Goal: Transaction & Acquisition: Subscribe to service/newsletter

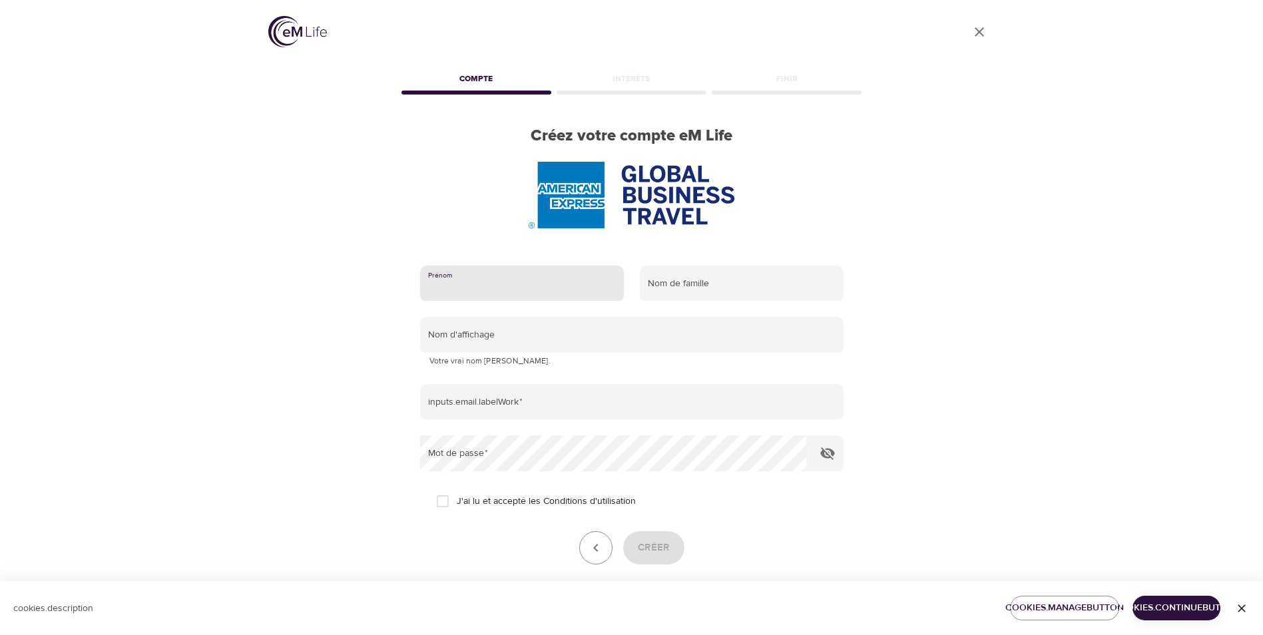
click at [515, 288] on input "text" at bounding box center [522, 284] width 204 height 36
type input "[PERSON_NAME]"
click at [727, 288] on input "text" at bounding box center [742, 284] width 204 height 36
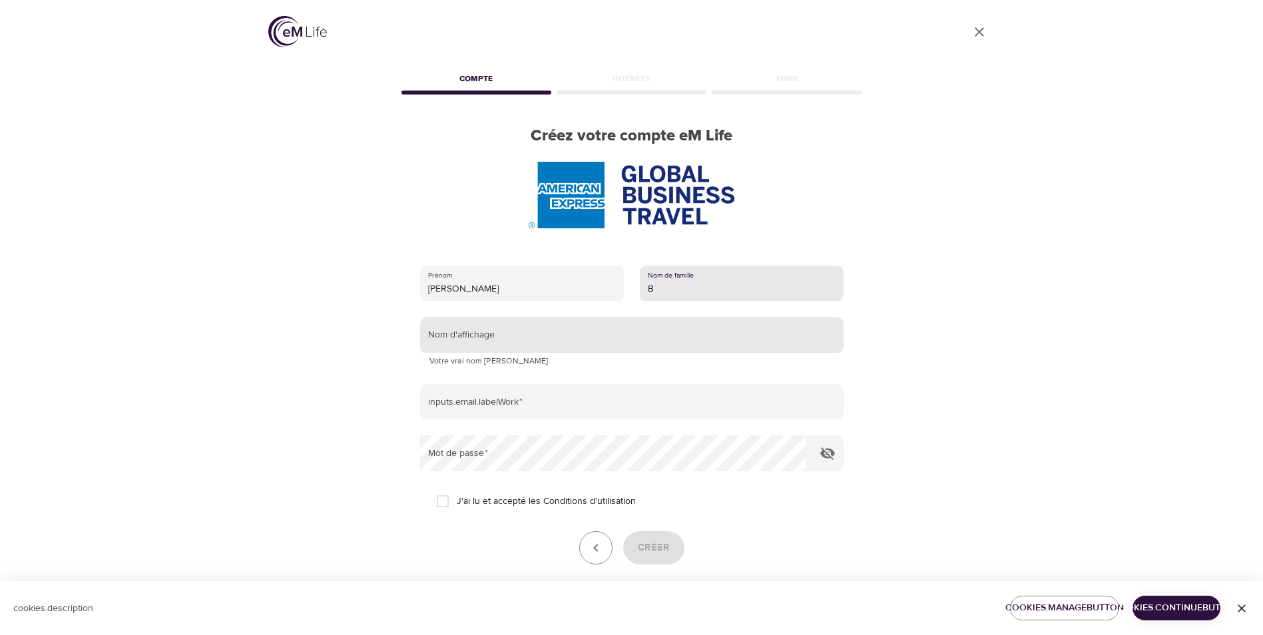
type input "B"
click at [576, 337] on input "text" at bounding box center [631, 335] width 423 height 36
type input "[PERSON_NAME]"
type input "[PERSON_NAME][EMAIL_ADDRESS][DOMAIN_NAME]"
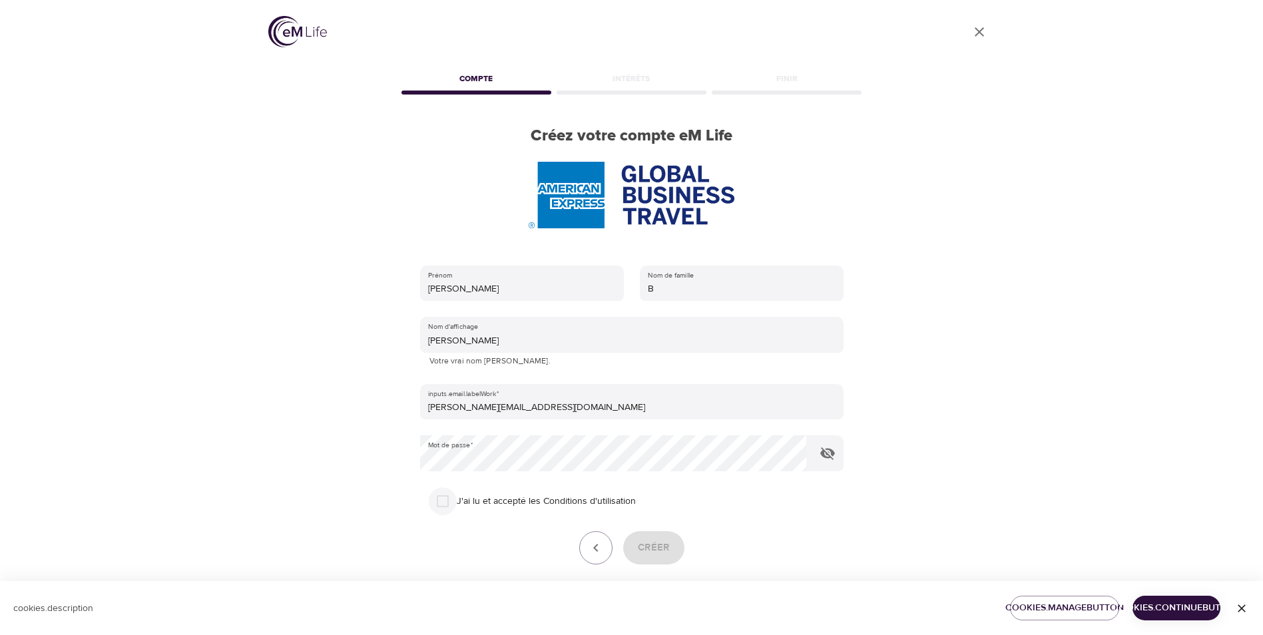
click at [446, 501] on input "J'ai lu et accepté les Conditions d'utilisation" at bounding box center [443, 501] width 28 height 28
checkbox input "true"
click at [644, 546] on span "Créer" at bounding box center [654, 547] width 32 height 17
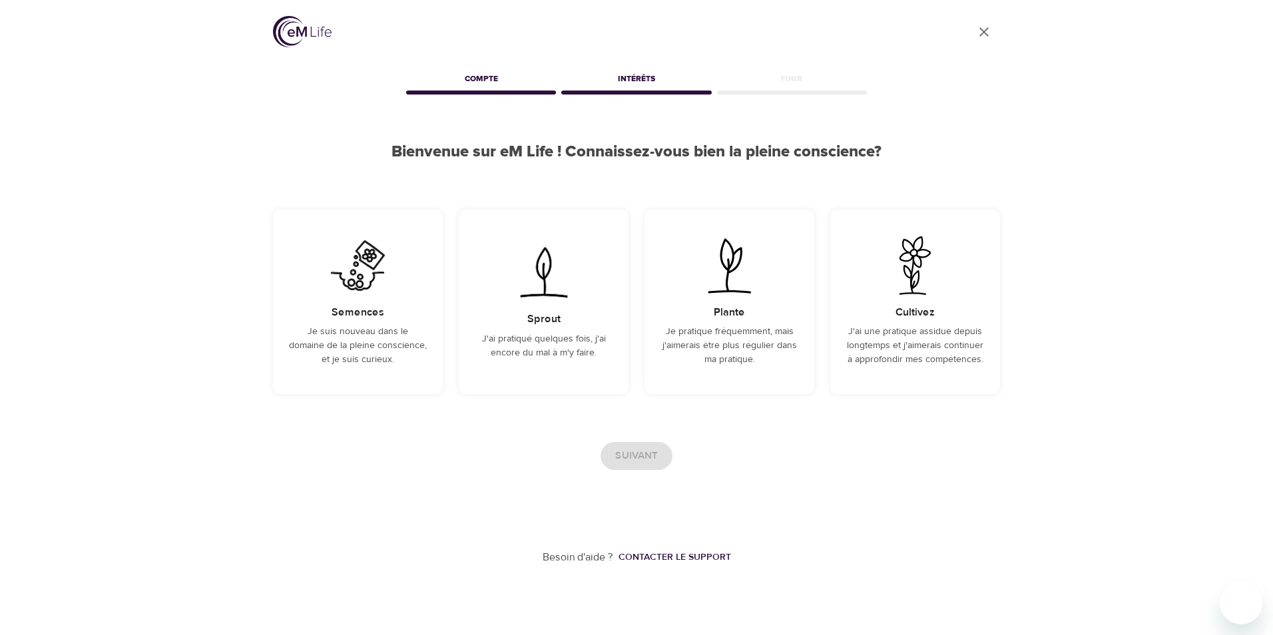
click at [178, 275] on div "User Profile Compte Intérêts Finir Bienvenue sur eM Life ! Connaissez-vous bien…" at bounding box center [636, 282] width 1273 height 565
click at [366, 304] on div "Semences Je suis nouveau dans le domaine de la pleine conscience, et je suis cu…" at bounding box center [358, 302] width 170 height 184
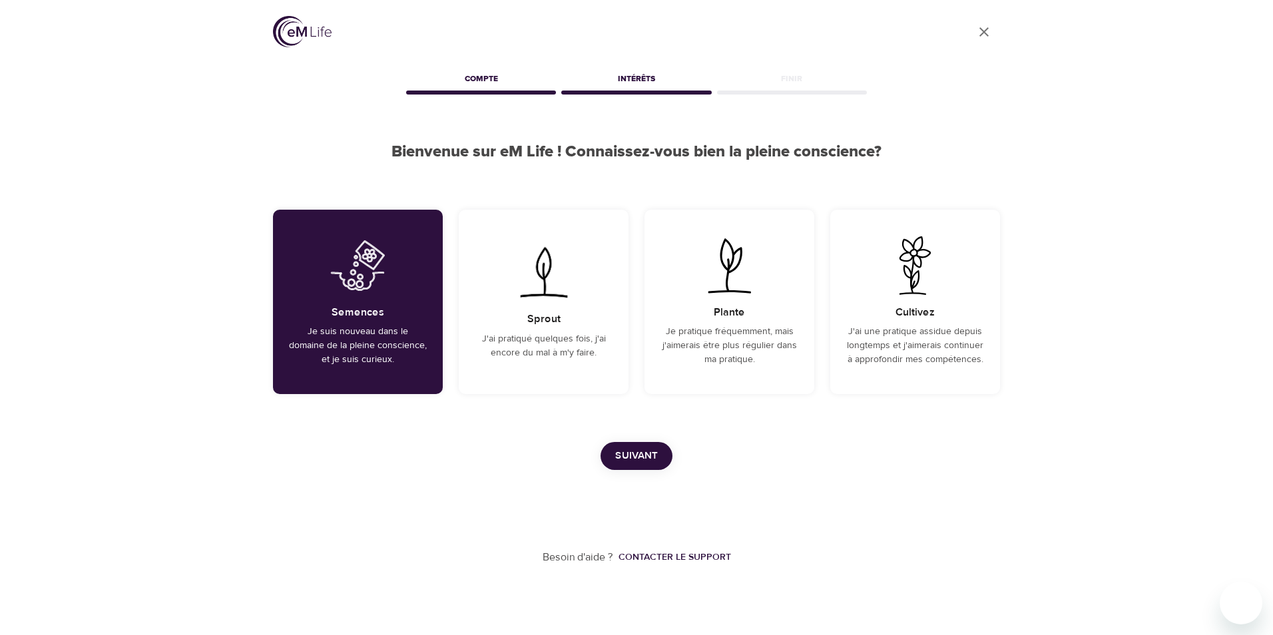
click at [621, 453] on span "Suivant" at bounding box center [636, 455] width 43 height 17
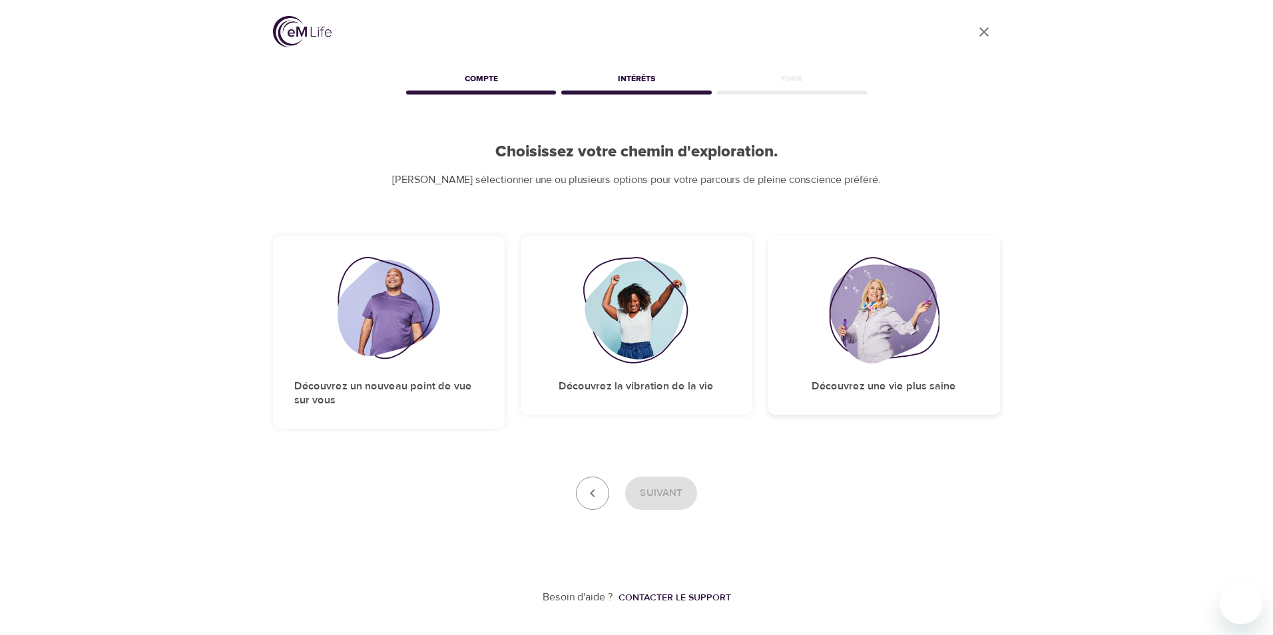
click at [861, 371] on div "Découvrez une vie plus saine" at bounding box center [884, 325] width 232 height 179
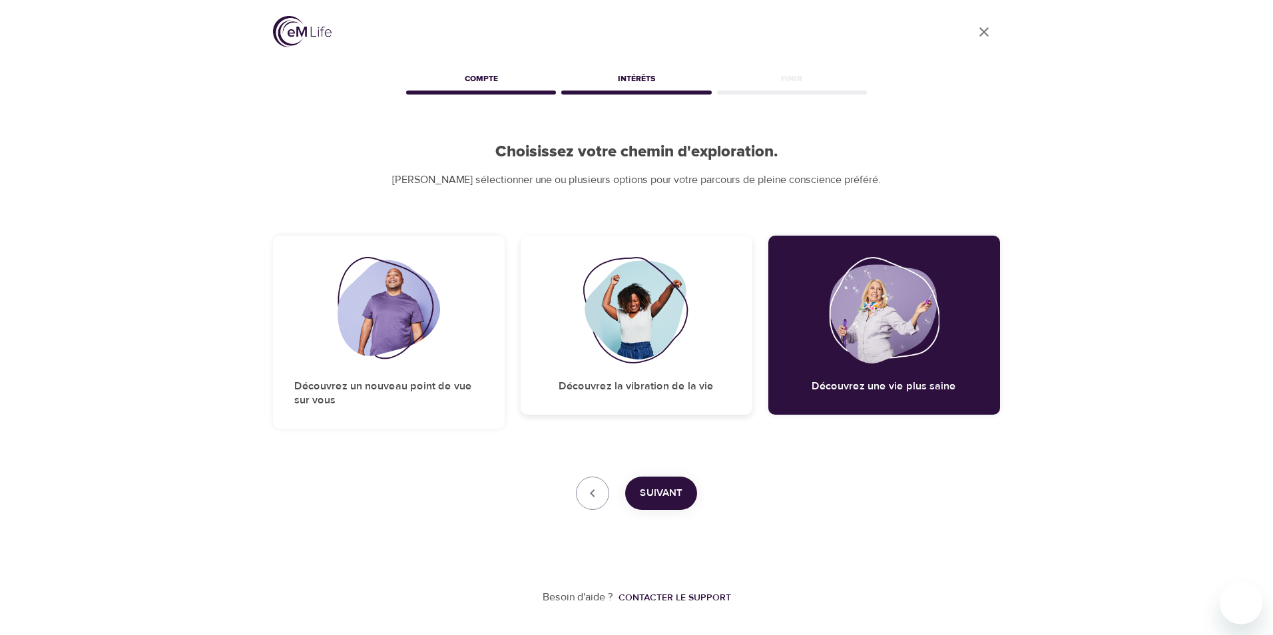
click at [642, 397] on div "Découvrez la vibration de la vie" at bounding box center [636, 325] width 232 height 179
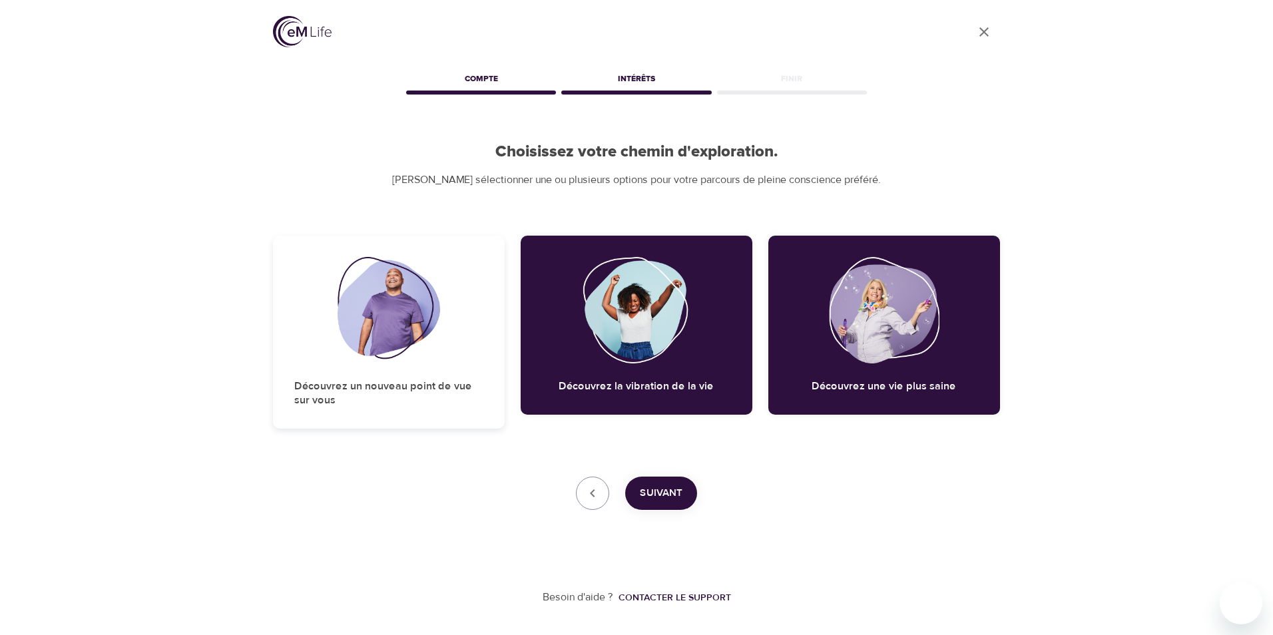
click at [376, 363] on img at bounding box center [388, 310] width 103 height 106
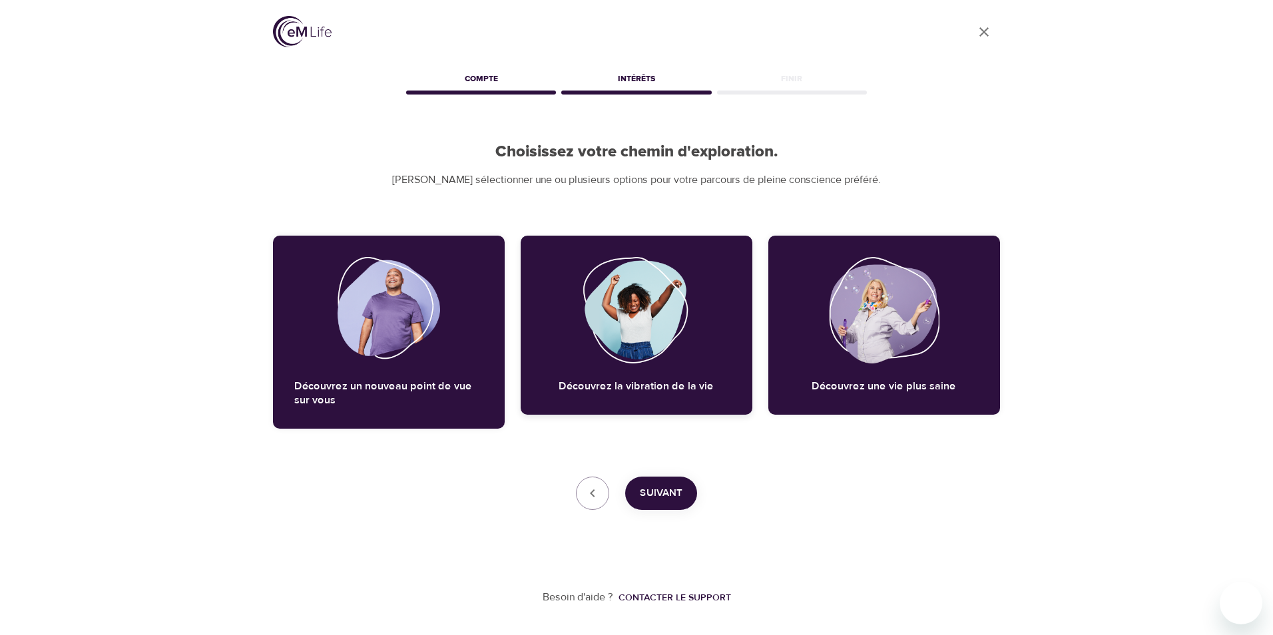
click at [586, 354] on img at bounding box center [636, 310] width 108 height 106
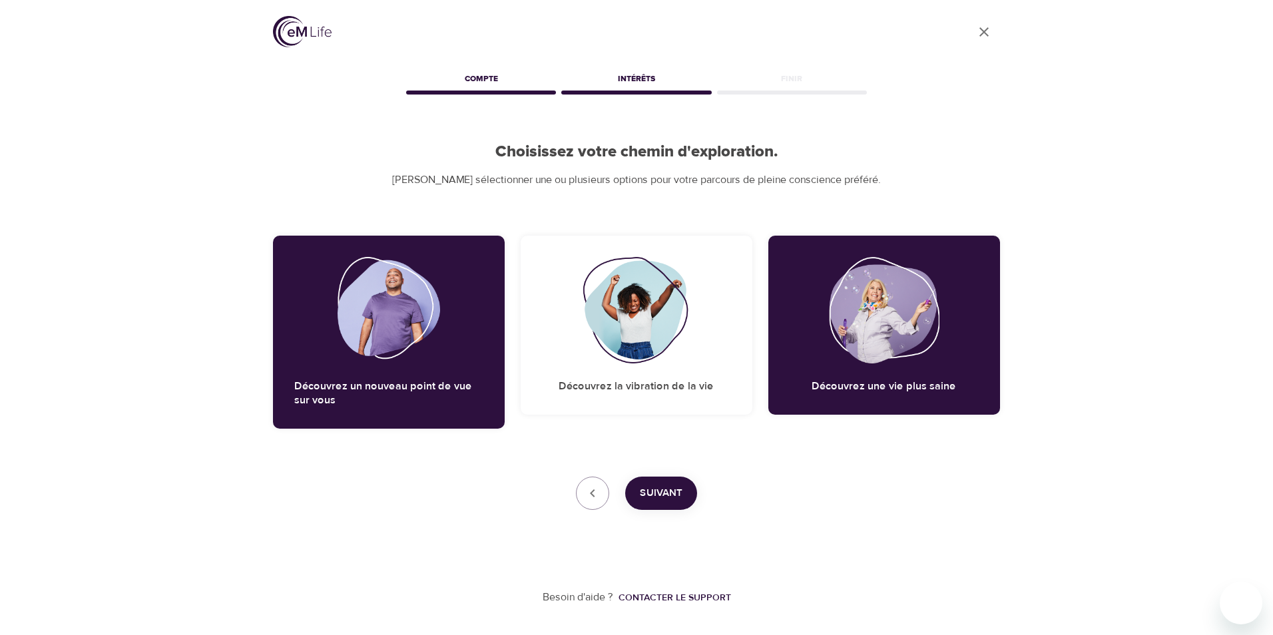
click at [658, 491] on span "Suivant" at bounding box center [661, 493] width 43 height 17
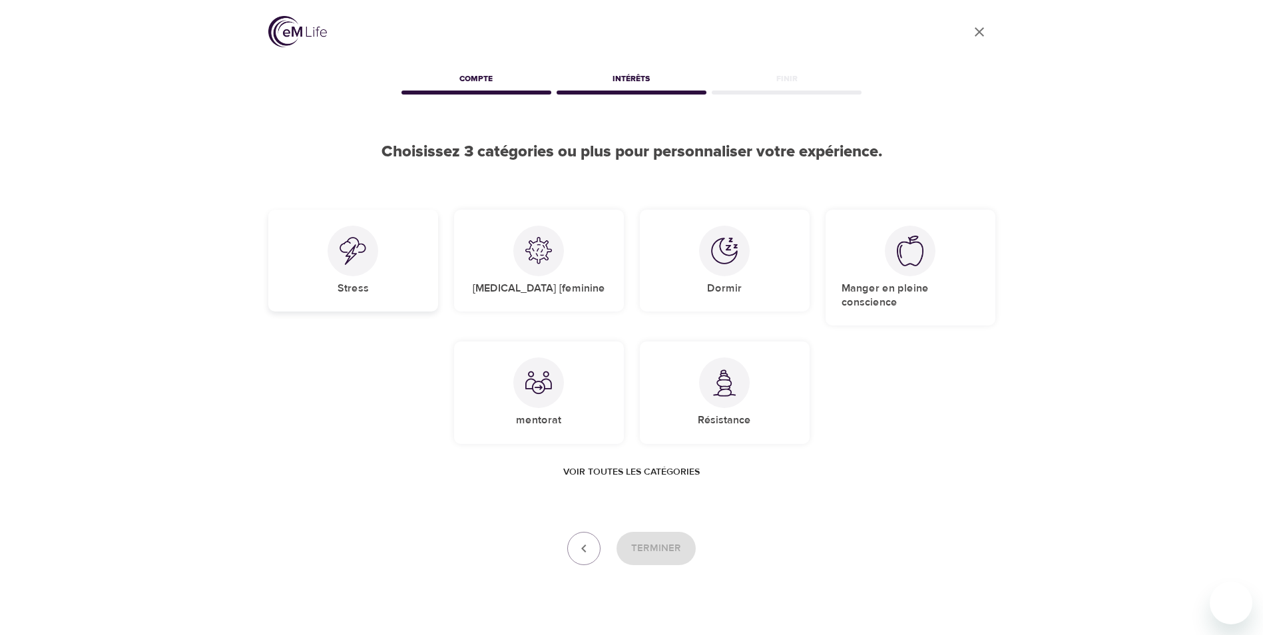
click at [333, 242] on div at bounding box center [352, 251] width 51 height 51
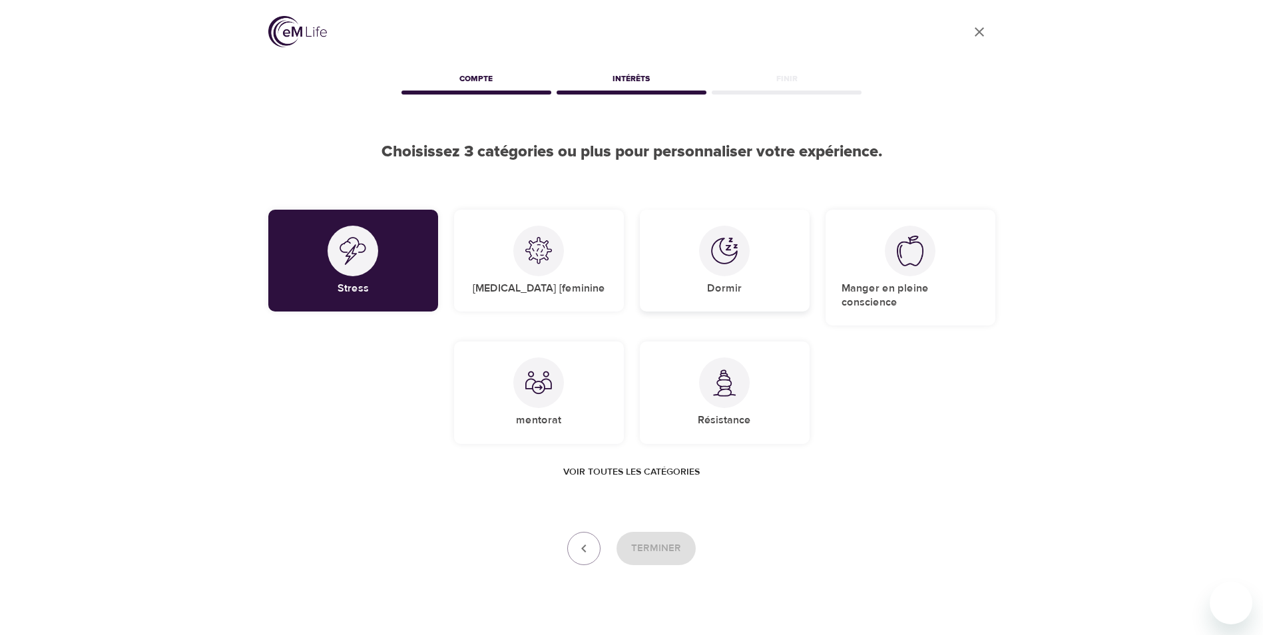
click at [725, 251] on img at bounding box center [724, 251] width 27 height 27
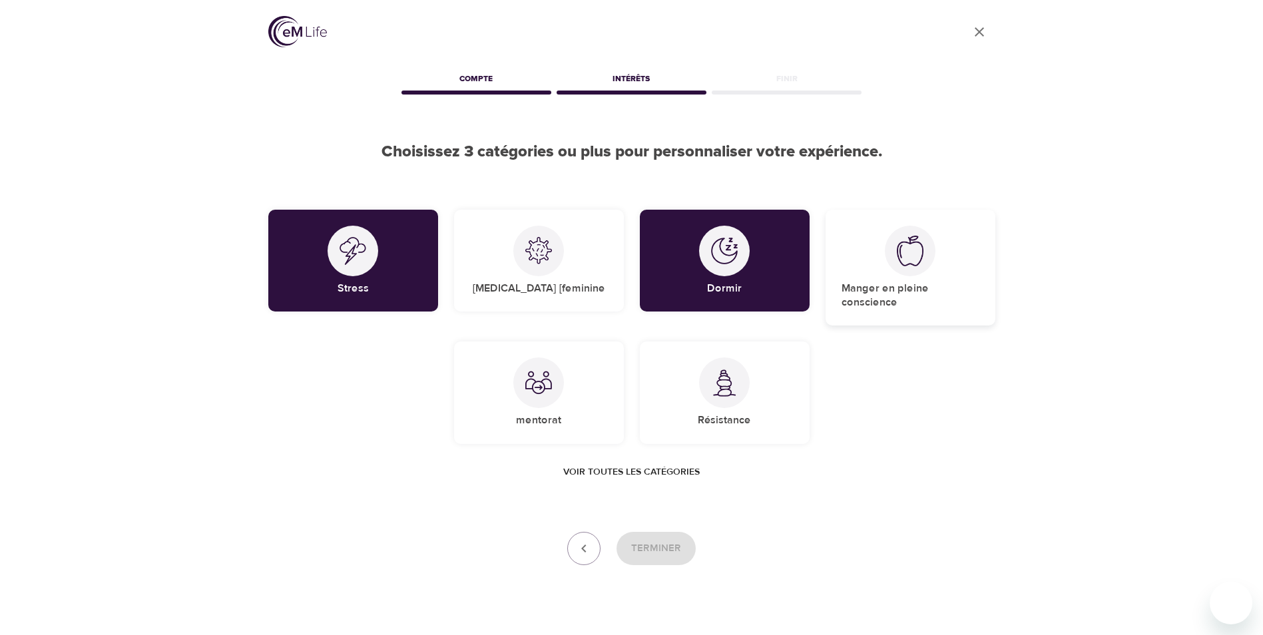
click at [899, 311] on div "Manger en pleine conscience" at bounding box center [910, 268] width 170 height 116
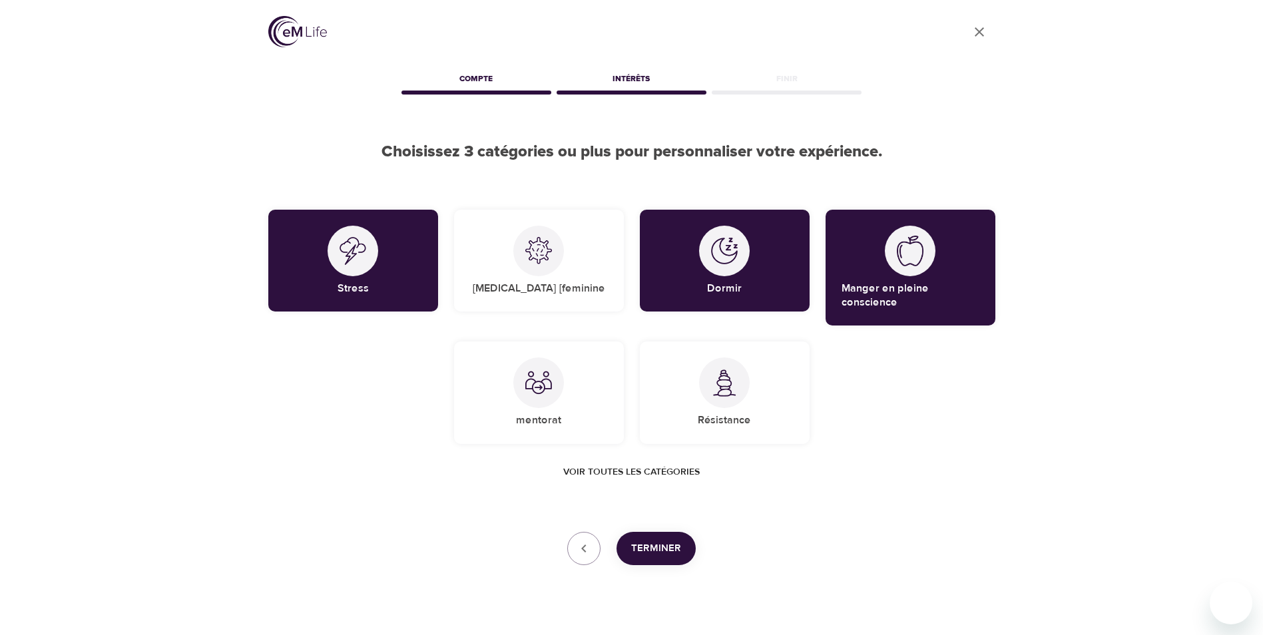
click at [664, 543] on span "Terminer" at bounding box center [656, 548] width 50 height 17
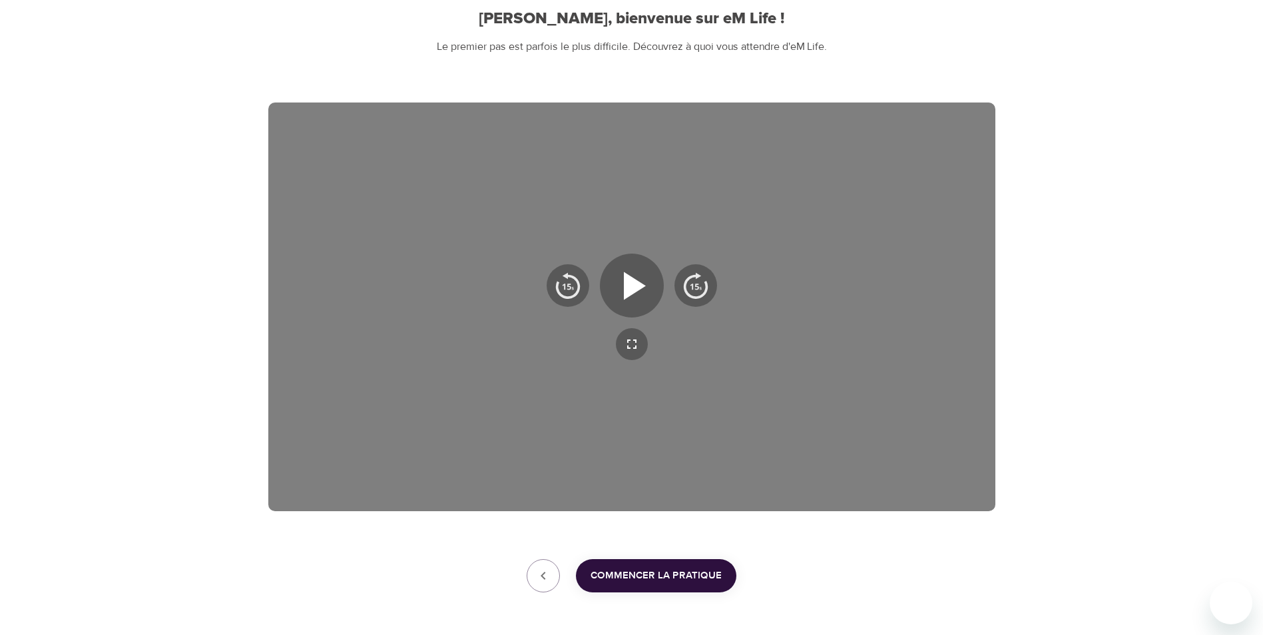
scroll to position [119, 0]
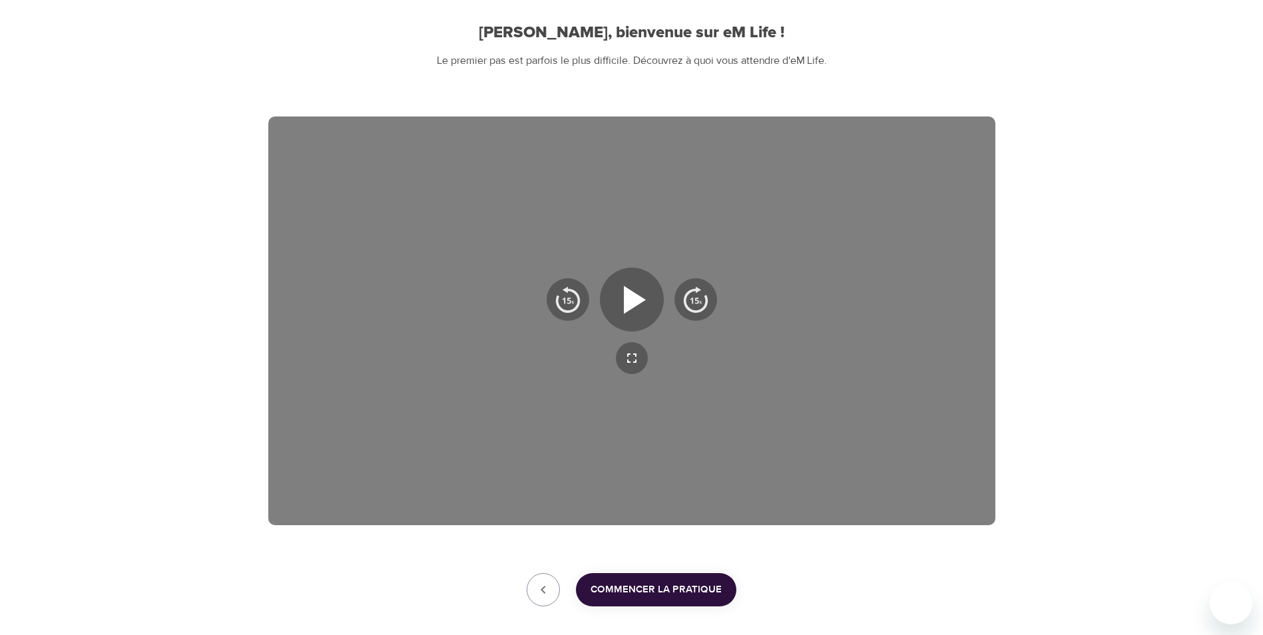
click at [700, 596] on span "Commencer la pratique" at bounding box center [655, 589] width 131 height 17
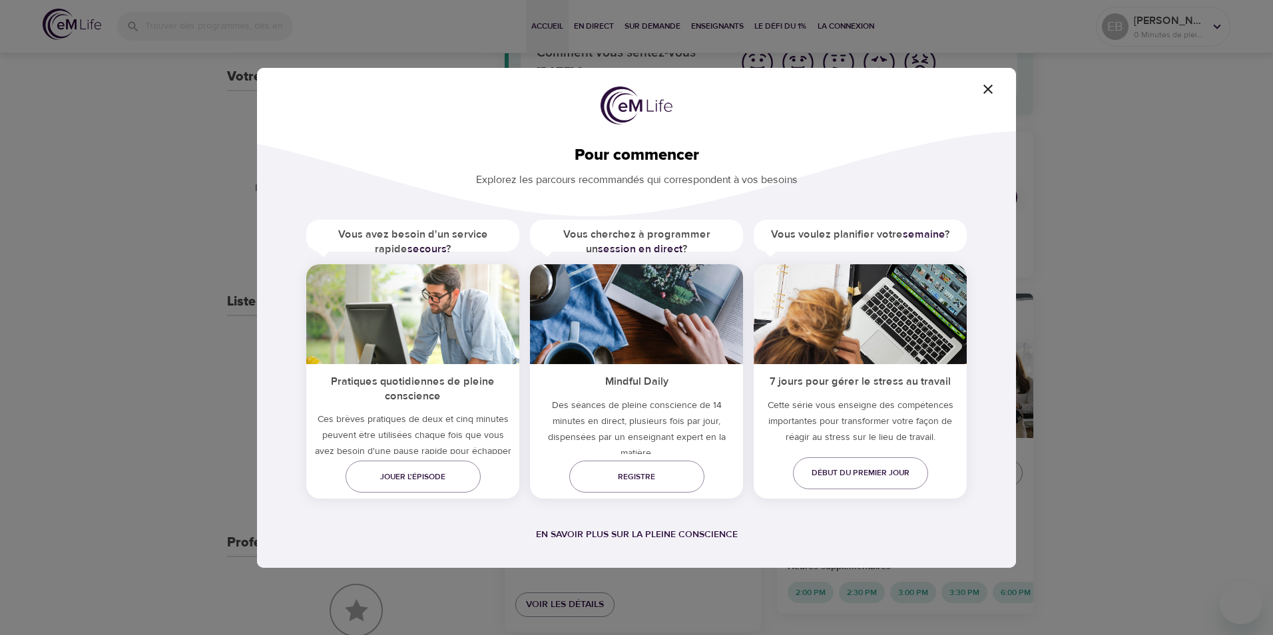
click at [984, 89] on icon "button" at bounding box center [988, 89] width 16 height 16
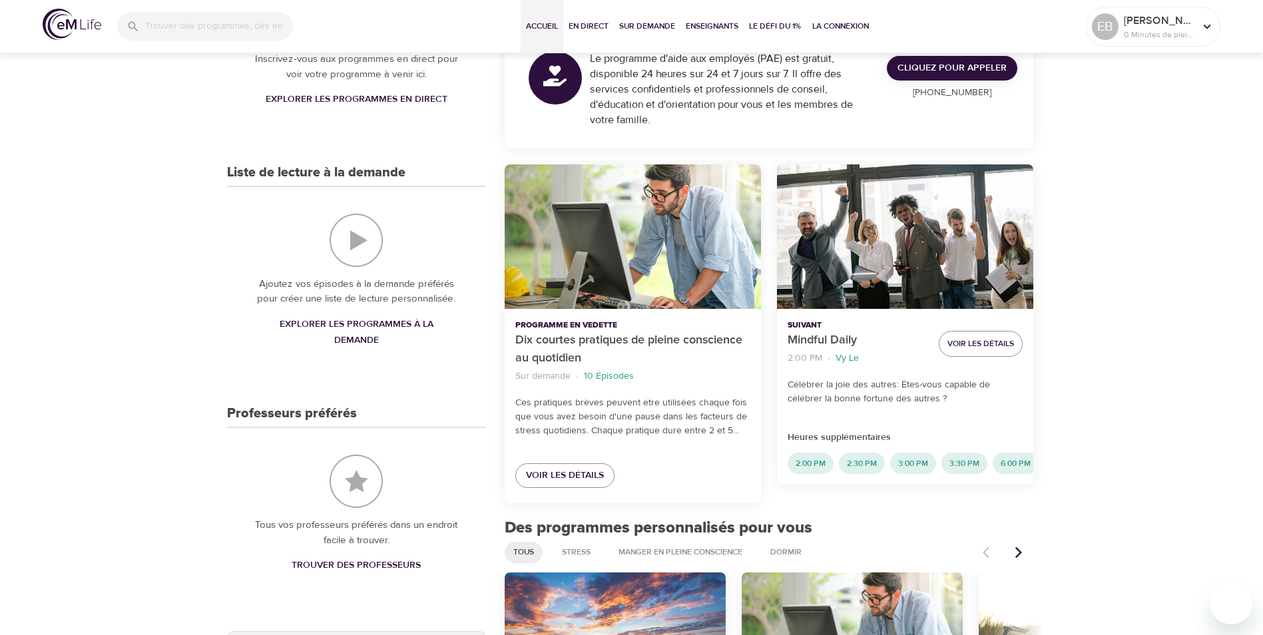
scroll to position [295, 0]
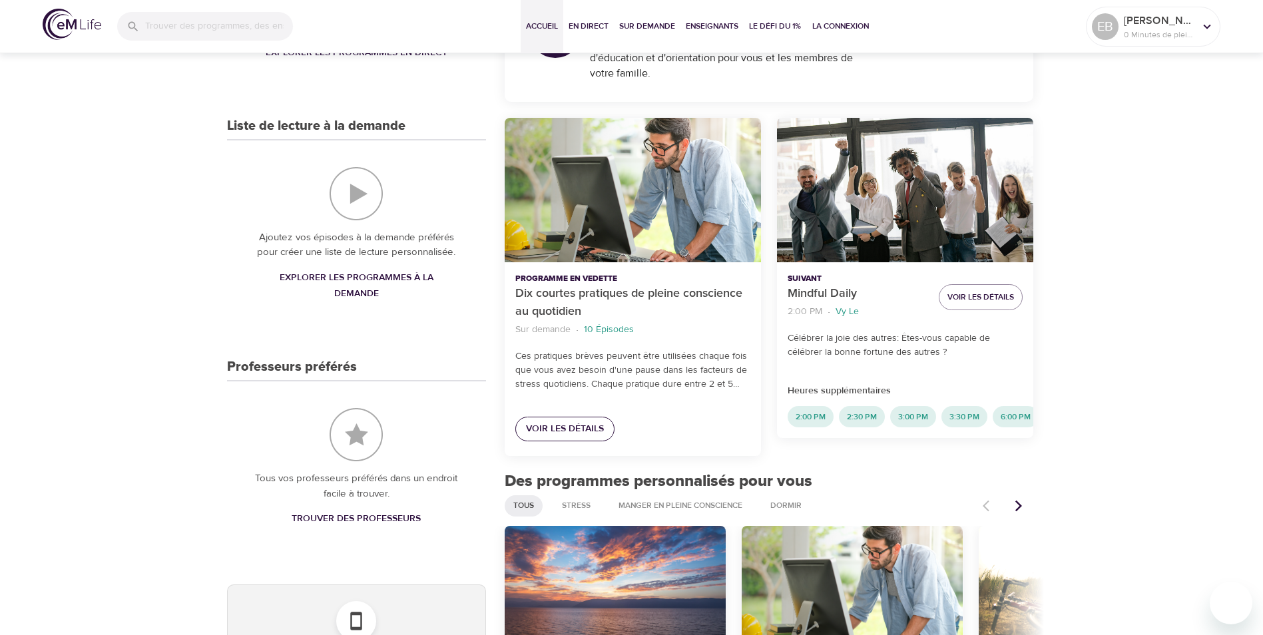
click at [574, 432] on span "Voir les détails" at bounding box center [565, 429] width 78 height 17
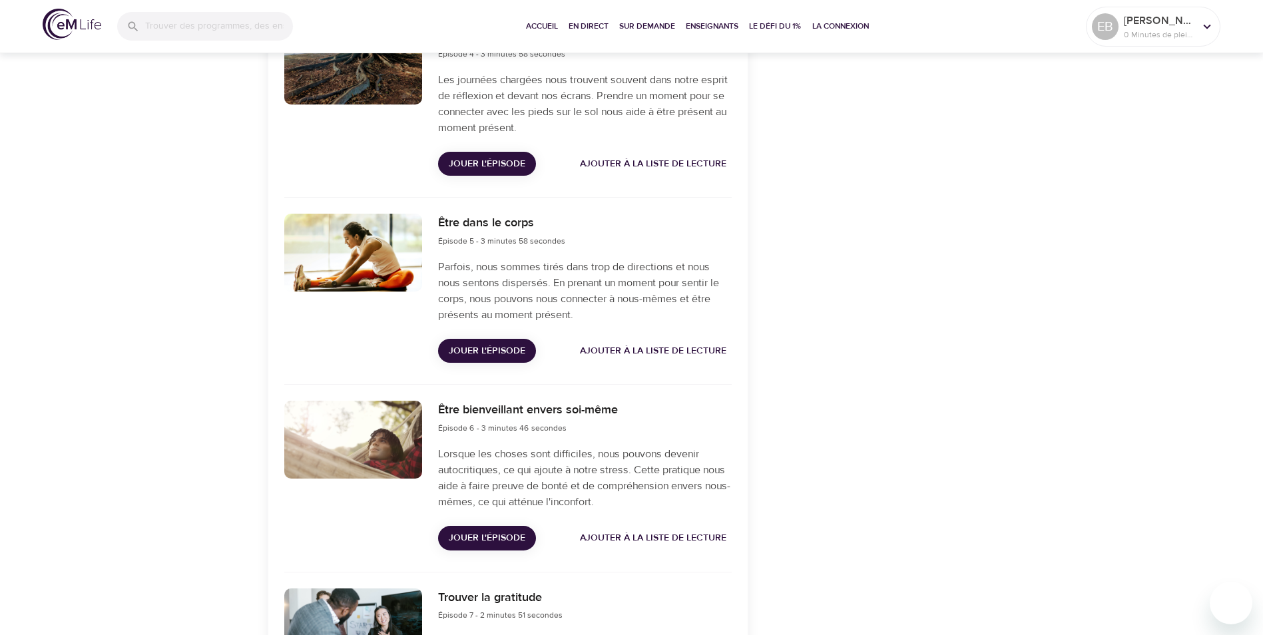
scroll to position [1026, 0]
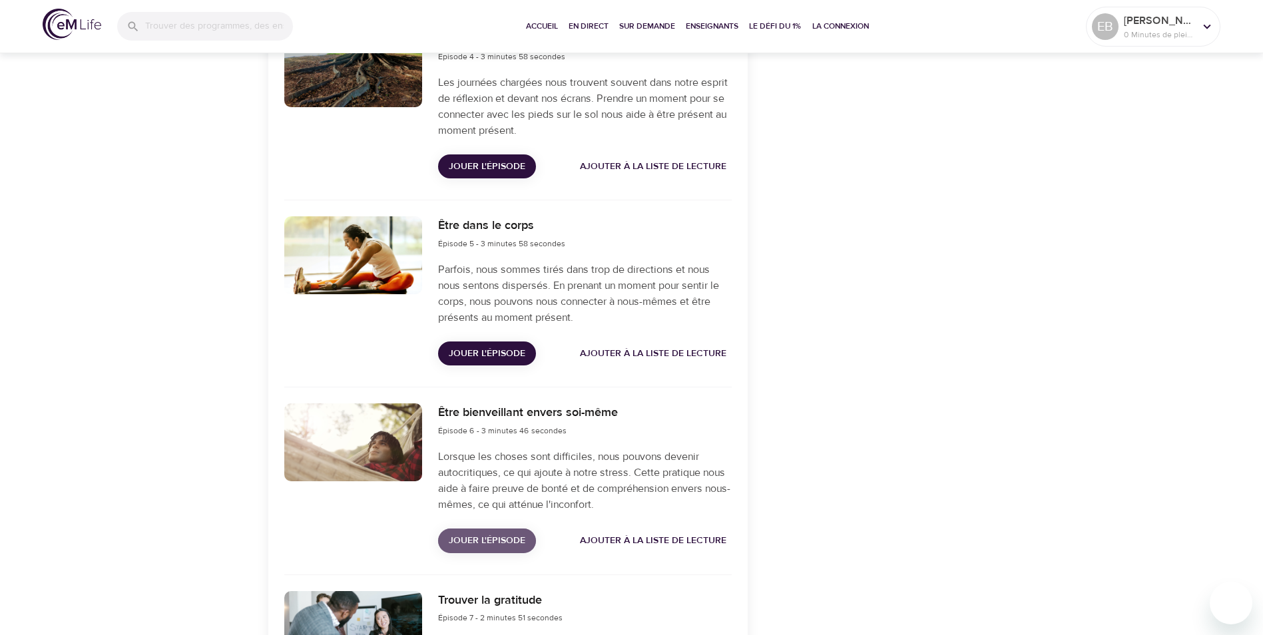
click at [507, 538] on span "Jouer l'épisode" at bounding box center [487, 540] width 77 height 17
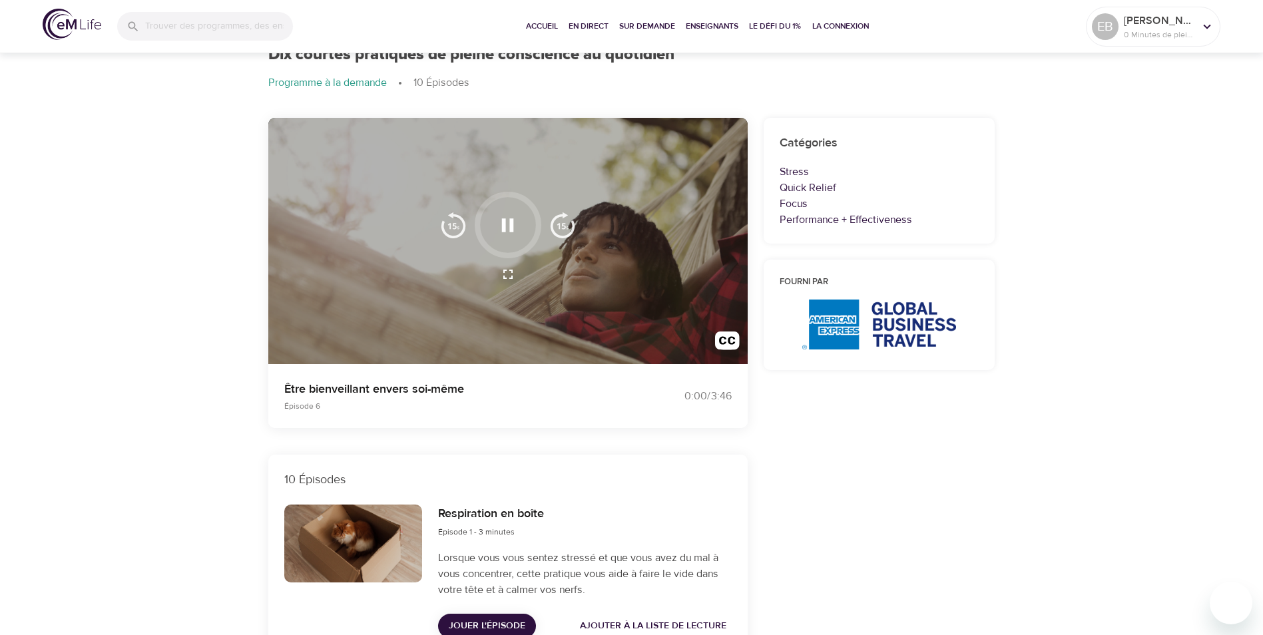
scroll to position [0, 0]
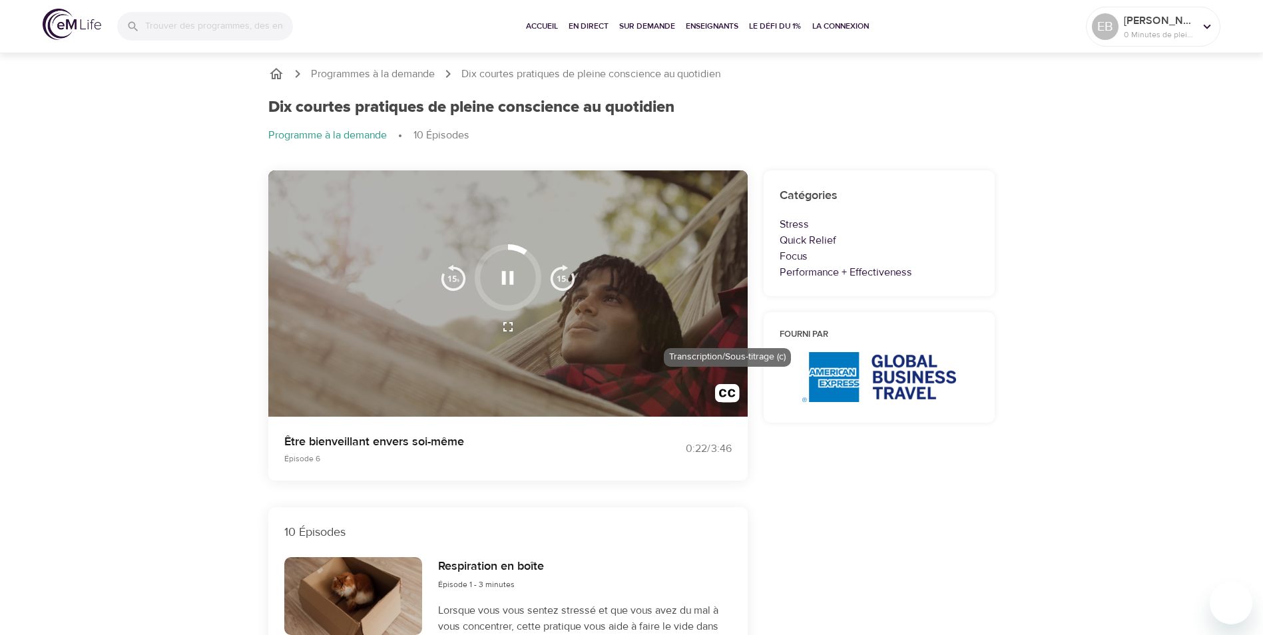
click at [734, 391] on img "button" at bounding box center [727, 396] width 25 height 25
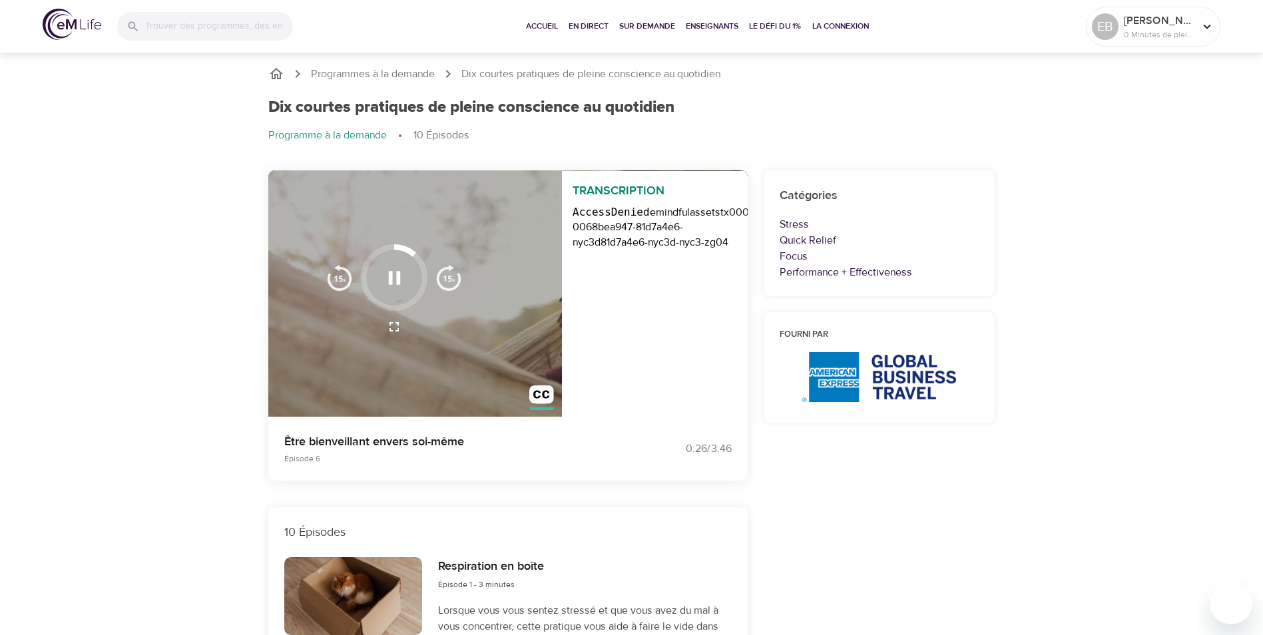
click at [601, 238] on hostid "81d7a4e6-nyc3d-nyc3-zg04" at bounding box center [664, 242] width 128 height 13
click at [535, 399] on img "button" at bounding box center [541, 397] width 25 height 25
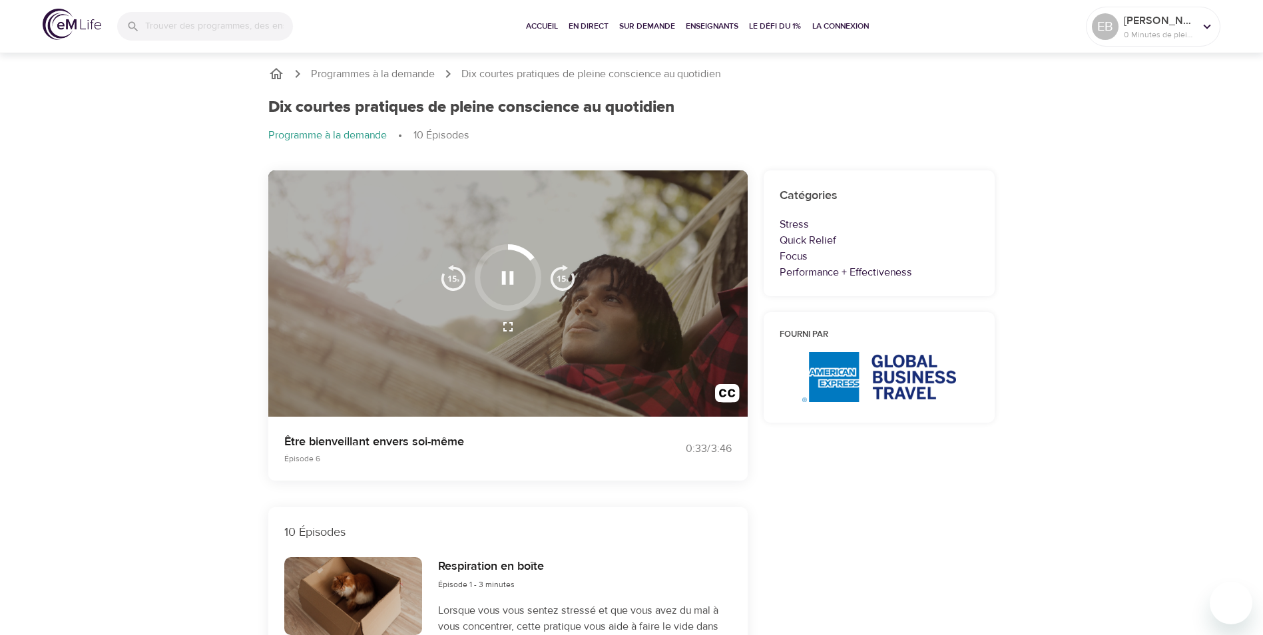
click at [355, 340] on div at bounding box center [507, 293] width 479 height 247
click at [513, 272] on icon "button" at bounding box center [508, 277] width 12 height 13
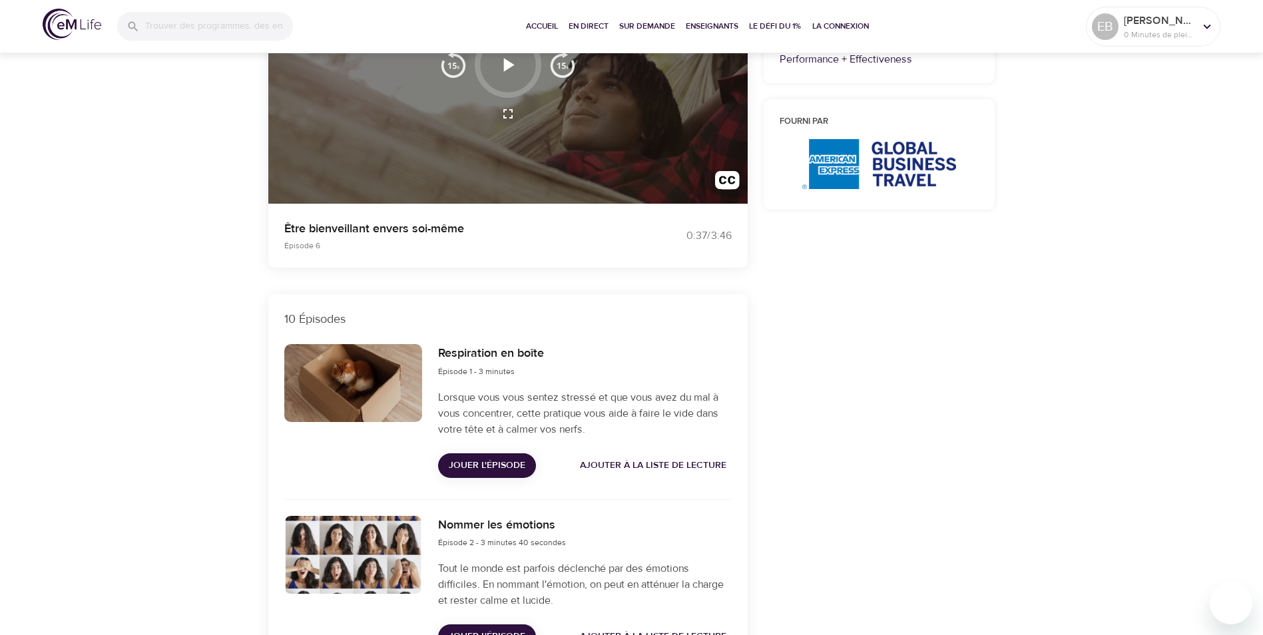
scroll to position [200, 0]
